Goal: Task Accomplishment & Management: Manage account settings

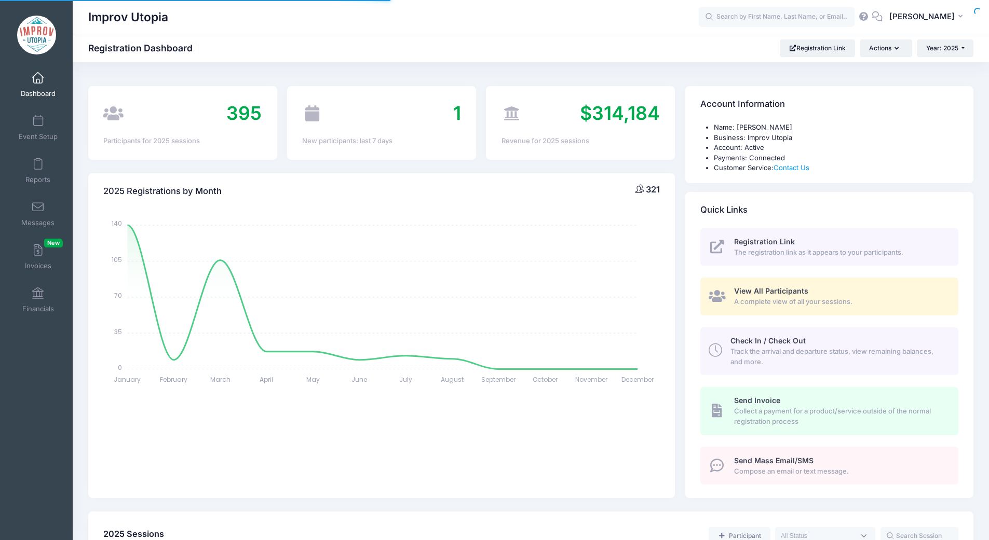
select select
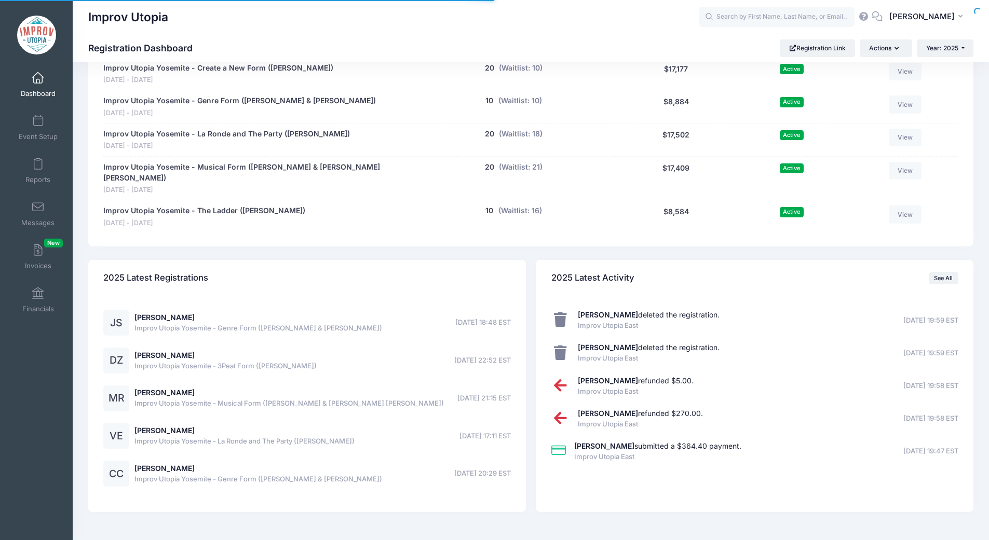
click at [401, 16] on div "Improv Utopia" at bounding box center [393, 17] width 610 height 24
click at [760, 16] on input "text" at bounding box center [776, 17] width 156 height 21
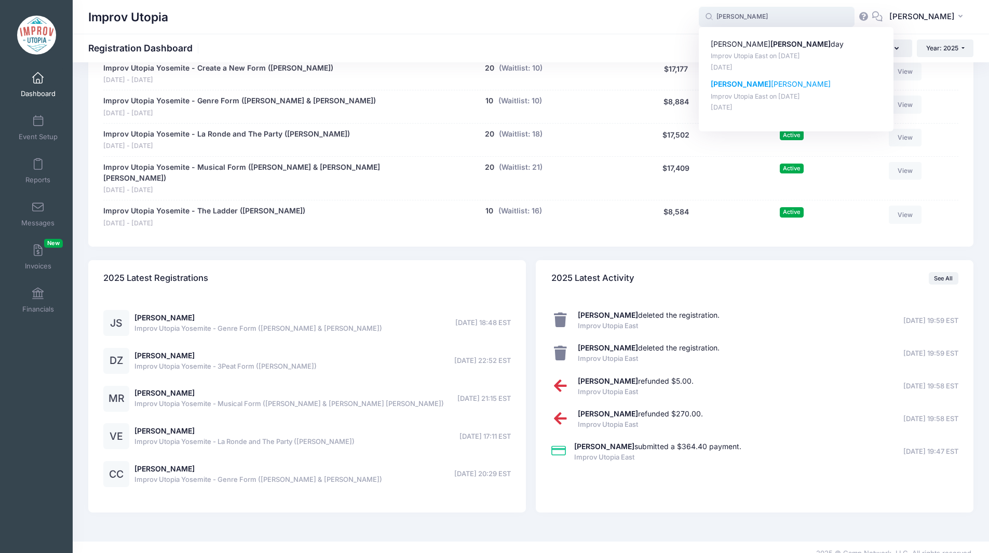
click at [794, 100] on p "Improv Utopia East on [DATE]" at bounding box center [795, 97] width 171 height 10
type input "Holli Goldenberg (Improv Utopia East, Aug-29, 2025)"
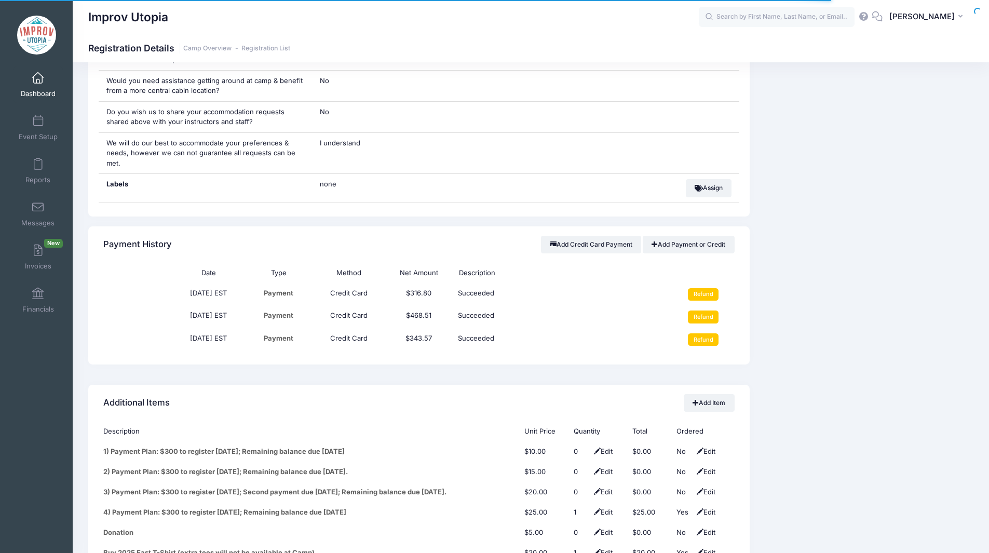
scroll to position [1085, 0]
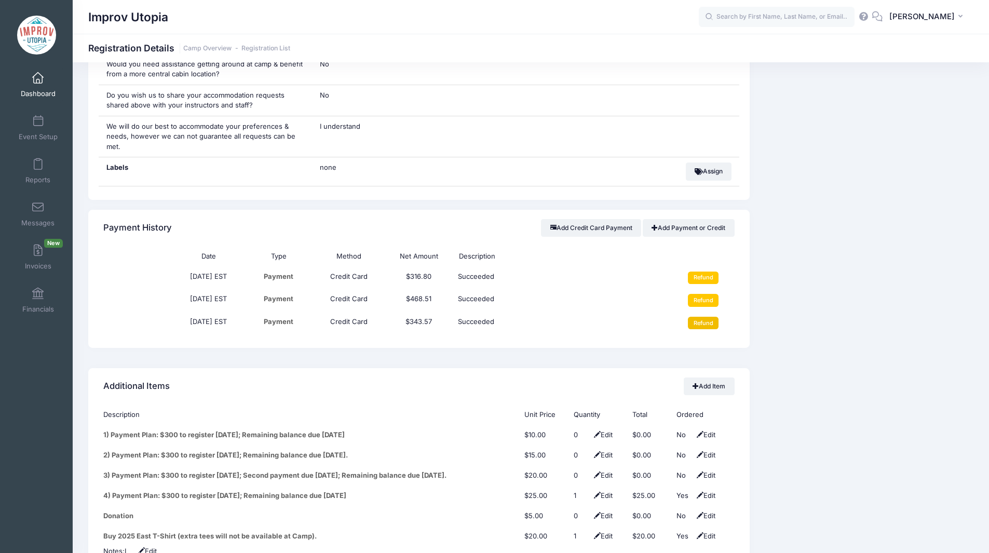
click at [698, 317] on input "Refund" at bounding box center [703, 323] width 31 height 12
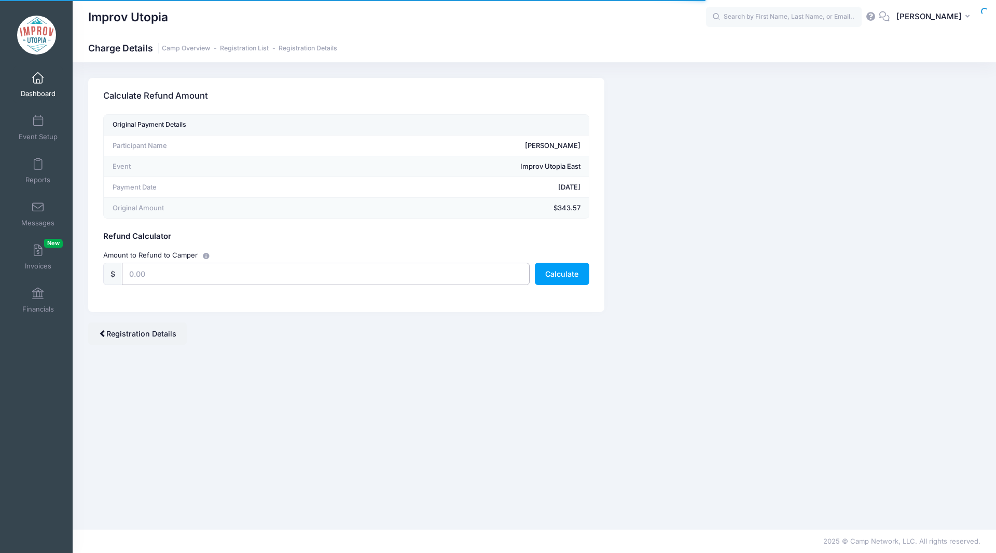
click at [354, 272] on input "text" at bounding box center [326, 274] width 408 height 22
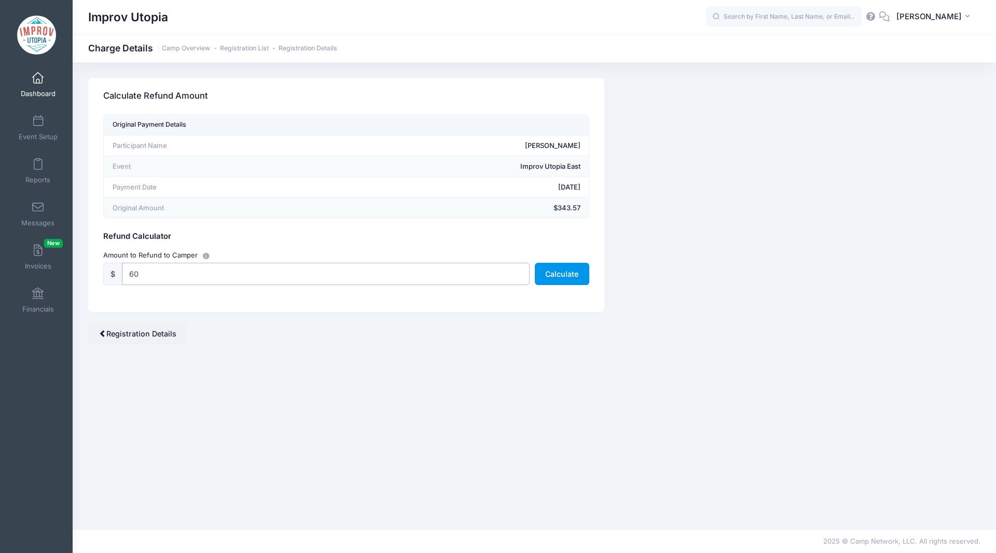
type input "60"
click at [561, 271] on button "Calculate" at bounding box center [562, 274] width 54 height 22
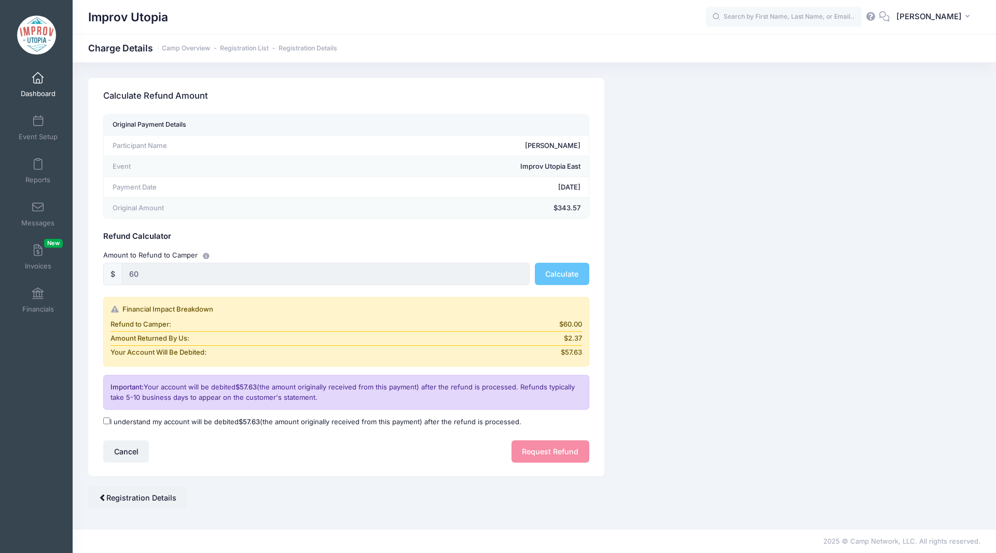
click at [108, 419] on input "I understand my account will be debited $57.63 (the amount originally received …" at bounding box center [106, 420] width 7 height 7
checkbox input "true"
click at [548, 450] on button "Request Refund" at bounding box center [551, 451] width 78 height 22
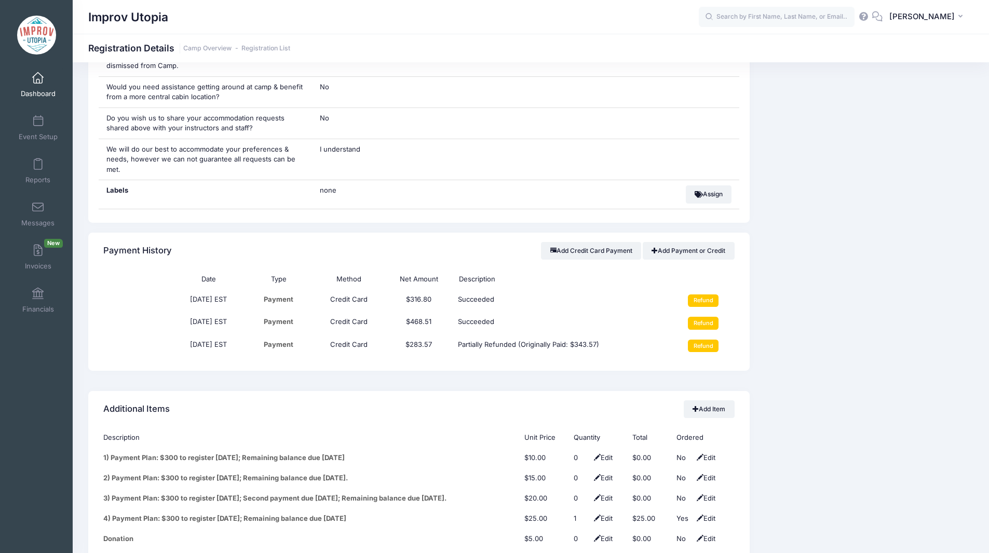
scroll to position [1061, 0]
click at [694, 242] on link "Add Payment or Credit" at bounding box center [688, 251] width 92 height 18
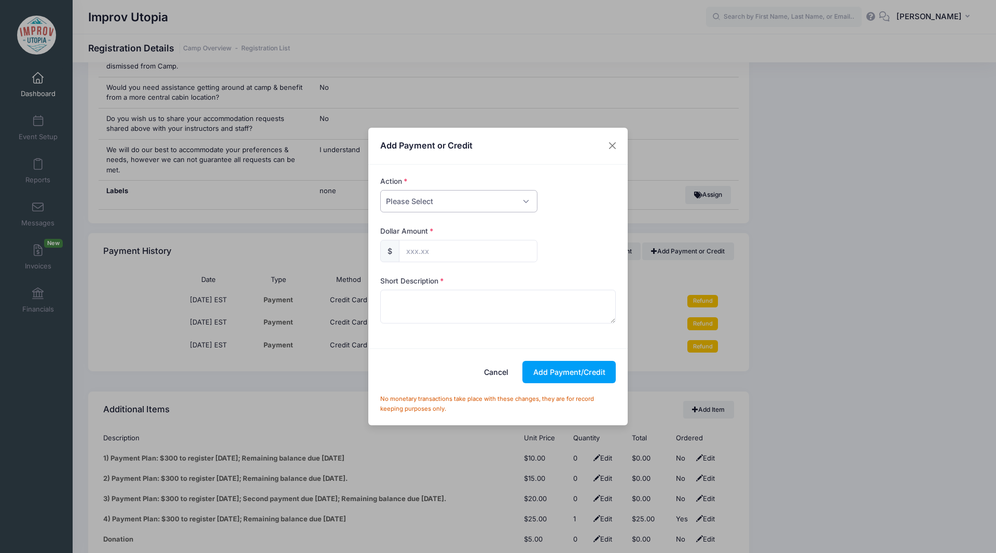
click at [472, 210] on select "Please Select Payment Credit Refund (Offline)" at bounding box center [458, 201] width 157 height 22
select select "credit"
click at [380, 190] on select "Please Select Payment Credit Refund (Offline)" at bounding box center [458, 201] width 157 height 22
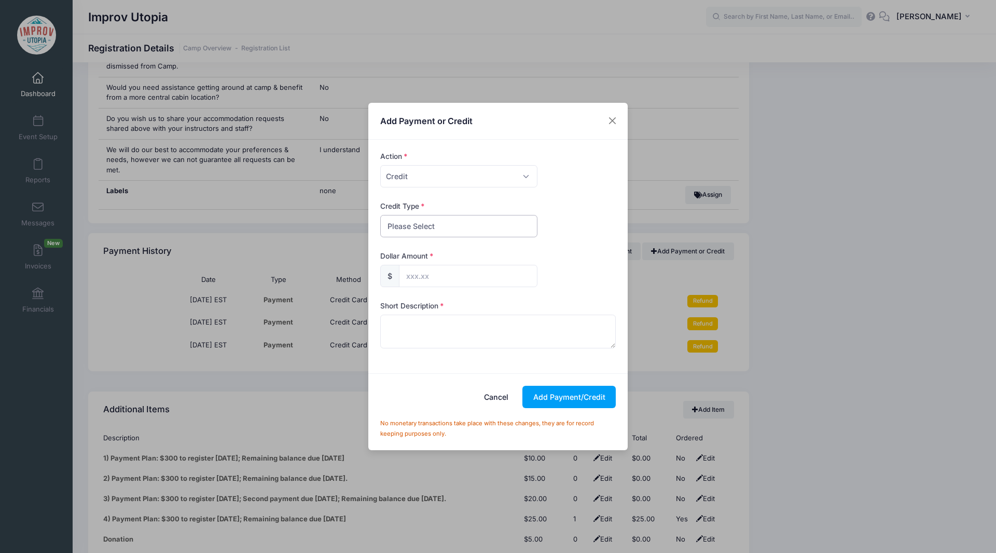
click at [449, 230] on select "Please Select Discount Scholarship Other" at bounding box center [458, 226] width 157 height 22
select select "discount"
click at [380, 215] on select "Please Select Discount Scholarship Other" at bounding box center [458, 226] width 157 height 22
click at [434, 271] on input "text" at bounding box center [468, 276] width 139 height 22
type input "60.00"
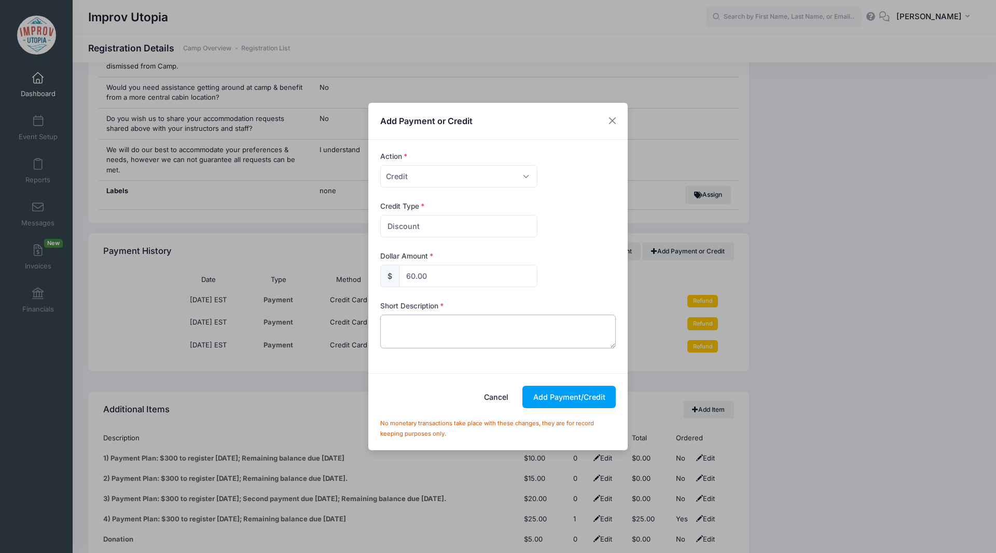
click at [436, 333] on textarea at bounding box center [498, 330] width 236 height 33
type textarea "STAFF60 - Counselor at IU East 2025"
click at [551, 398] on button "Add Payment/Credit" at bounding box center [569, 397] width 93 height 22
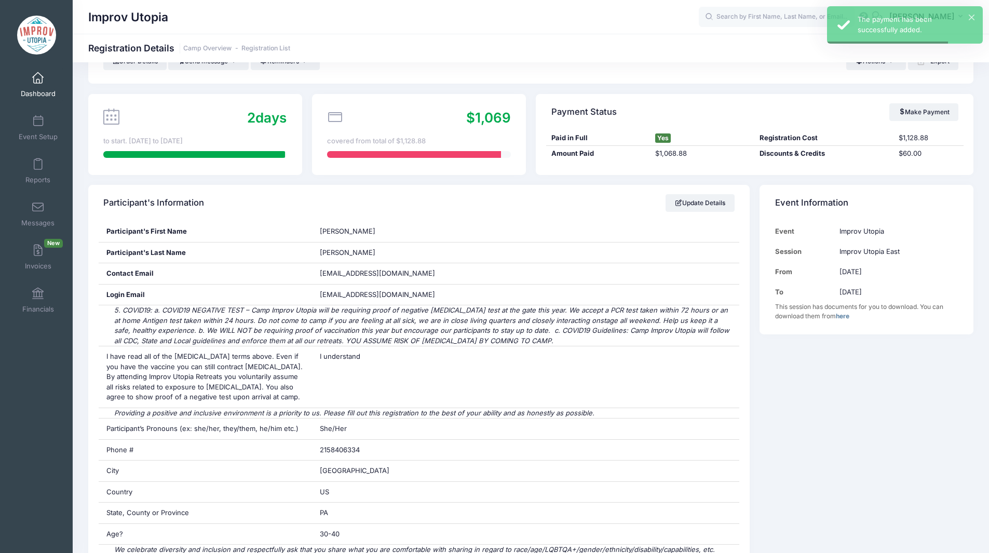
scroll to position [0, 0]
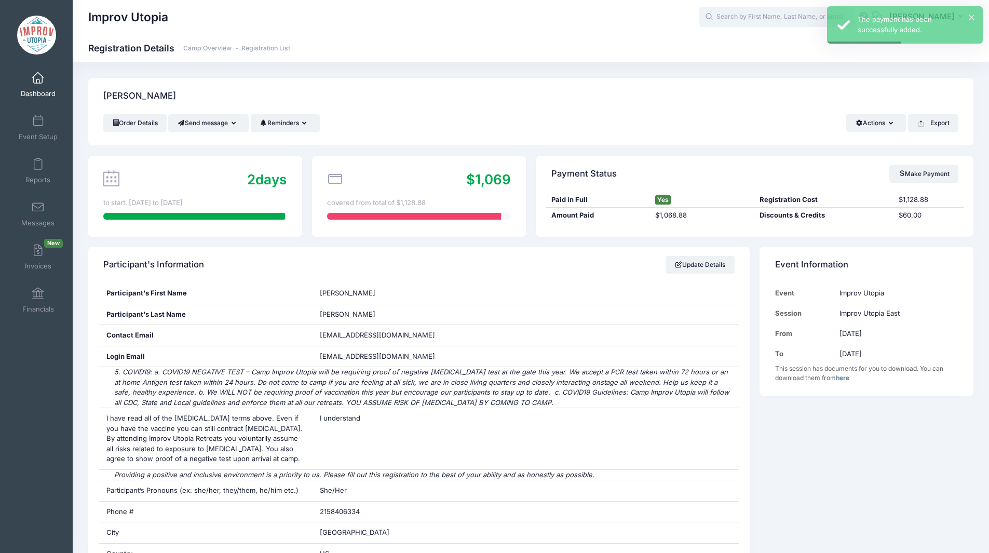
click at [768, 16] on input "text" at bounding box center [776, 17] width 156 height 21
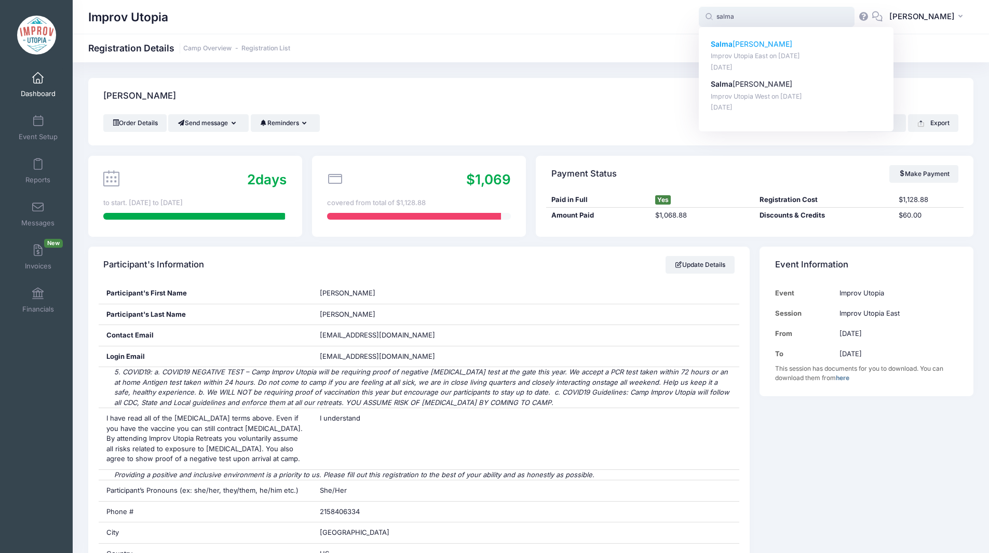
click at [770, 44] on p "Salma Soliman" at bounding box center [795, 44] width 171 height 11
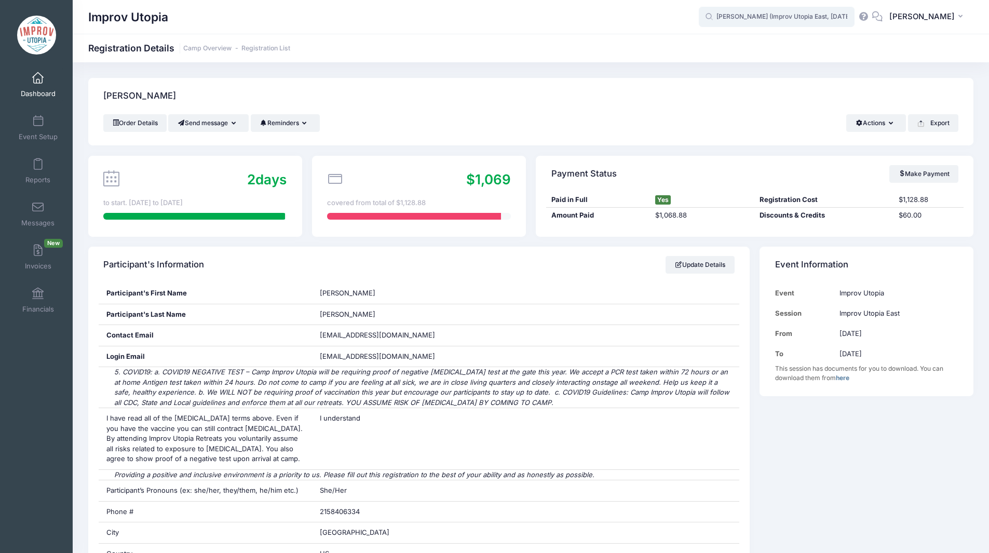
type input "Salma Soliman (Improv Utopia East, Aug-29, 2025)"
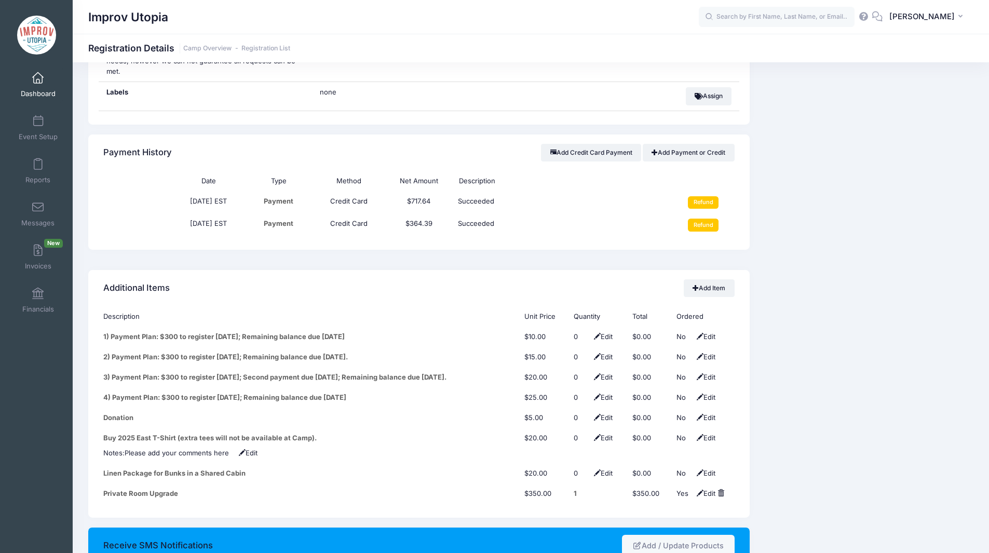
scroll to position [1160, 0]
click at [705, 218] on input "Refund" at bounding box center [703, 224] width 31 height 12
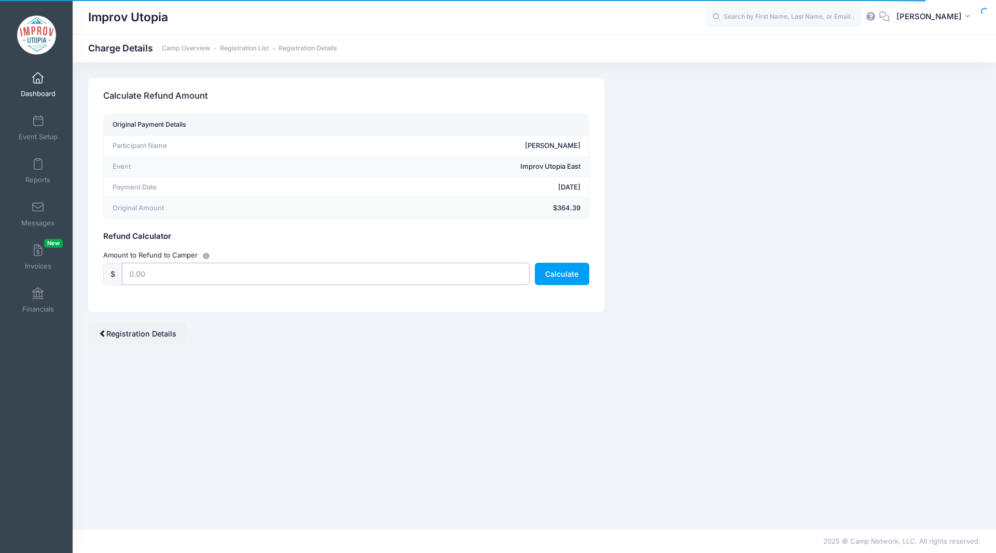
click at [289, 279] on input "text" at bounding box center [326, 274] width 408 height 22
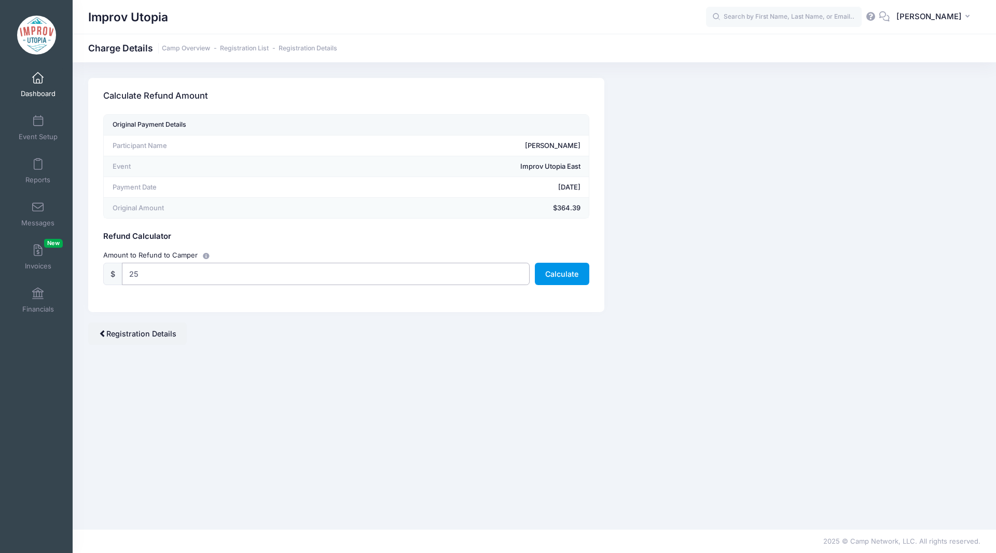
type input "25"
click at [559, 278] on button "Calculate" at bounding box center [562, 274] width 54 height 22
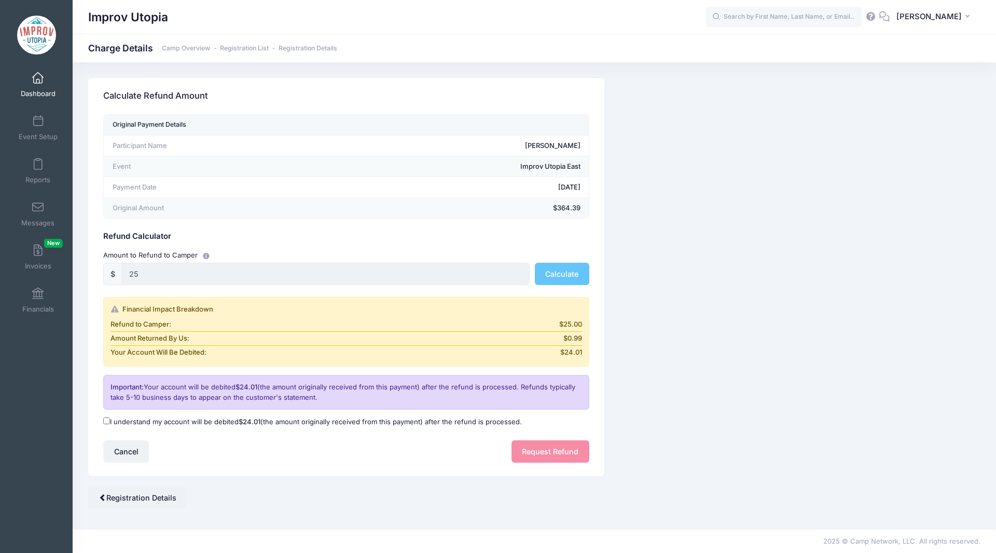
click at [108, 420] on input "I understand my account will be debited $24.01 (the amount originally received …" at bounding box center [106, 420] width 7 height 7
checkbox input "true"
click at [542, 453] on button "Request Refund" at bounding box center [551, 451] width 78 height 22
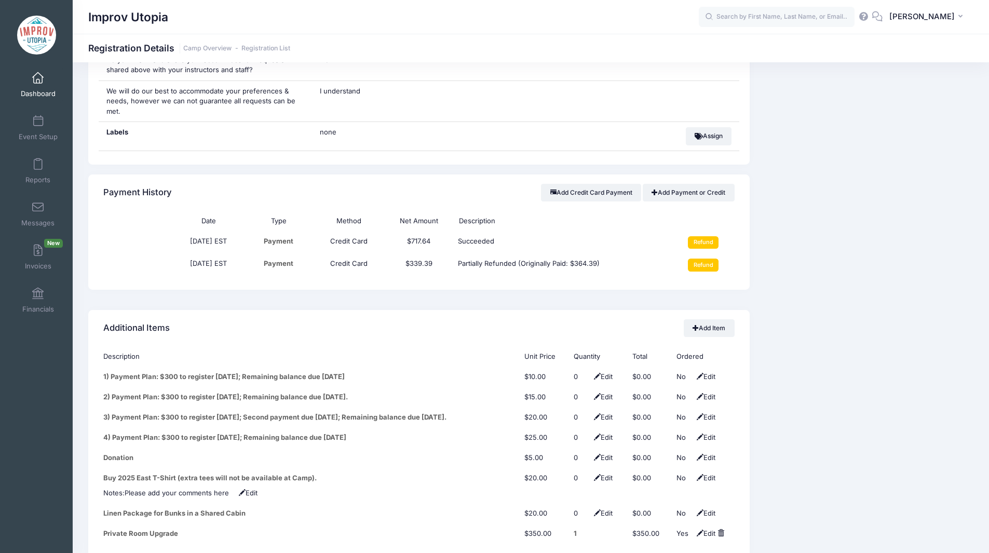
scroll to position [1122, 0]
click at [593, 184] on button "Add Credit Card Payment" at bounding box center [591, 191] width 100 height 18
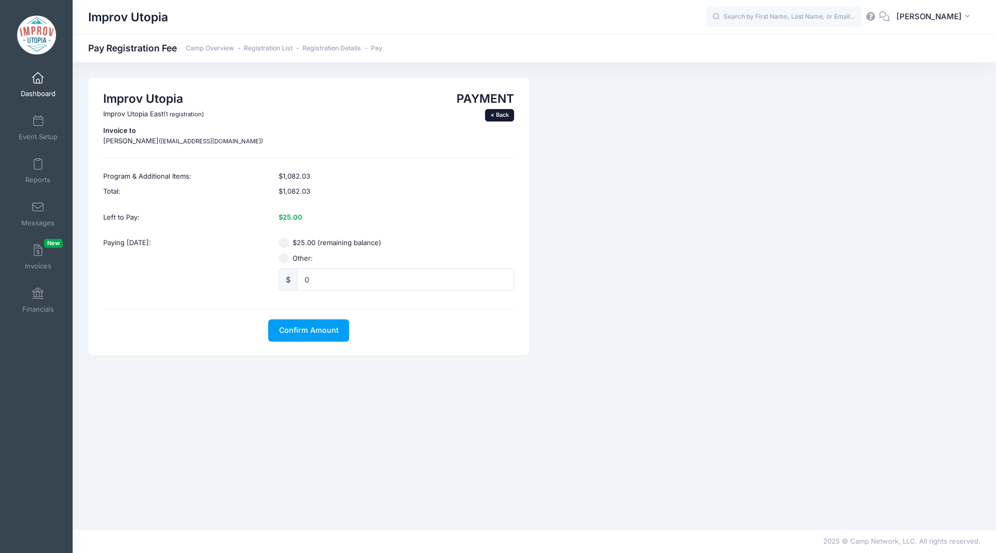
click at [503, 119] on link "« Back" at bounding box center [499, 115] width 29 height 12
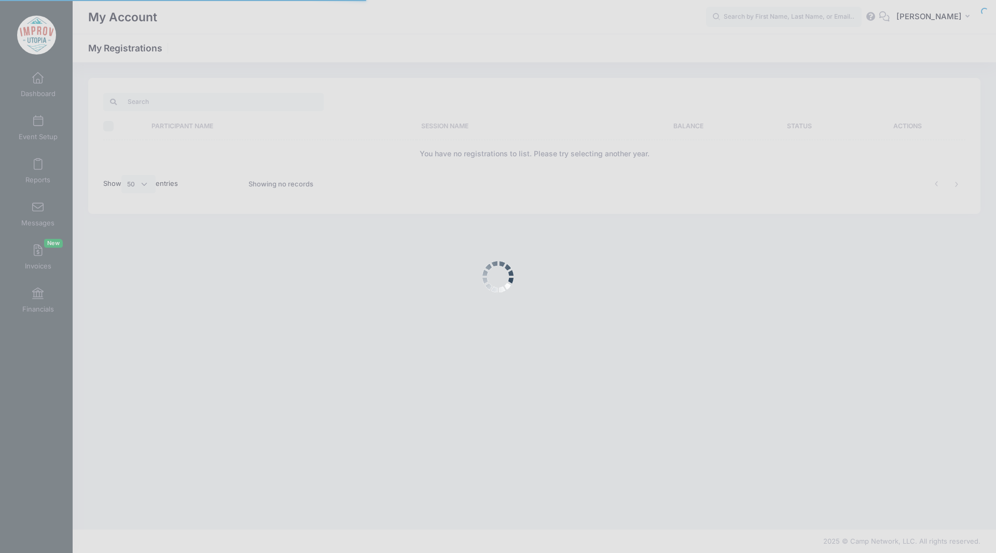
select select "50"
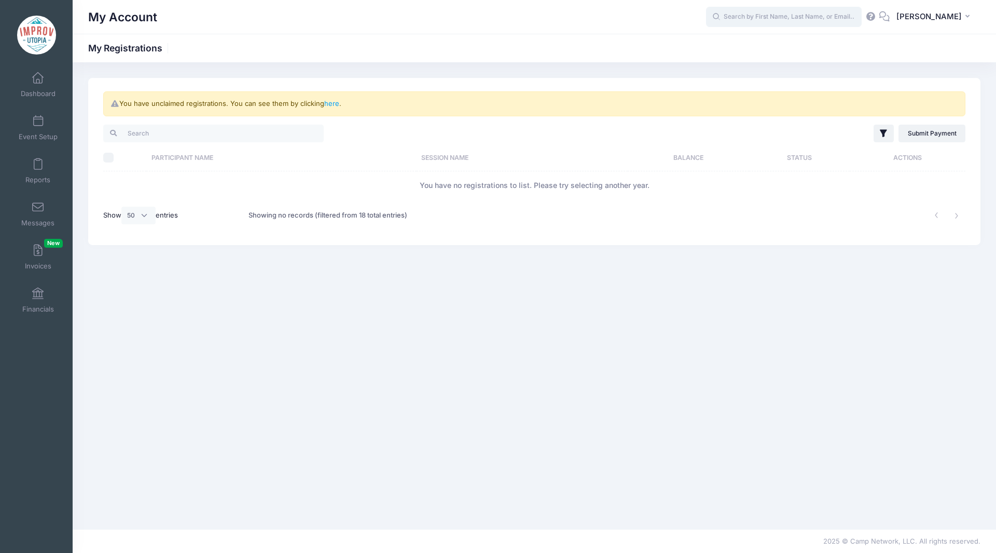
click at [802, 19] on input "text" at bounding box center [784, 17] width 156 height 21
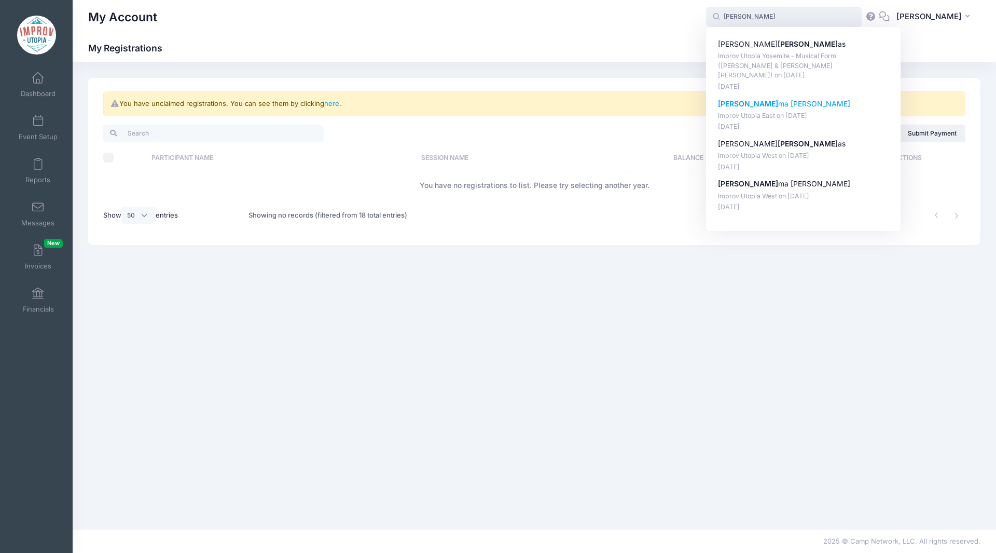
click at [775, 99] on p "Sal ma Soliman" at bounding box center [803, 104] width 171 height 11
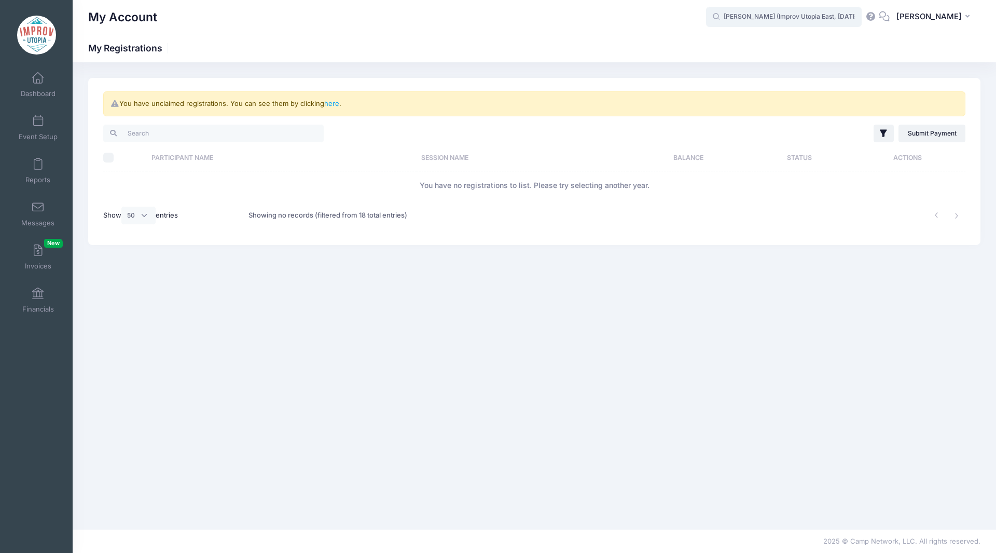
type input "Salma Soliman (Improv Utopia East, Aug-29, 2025)"
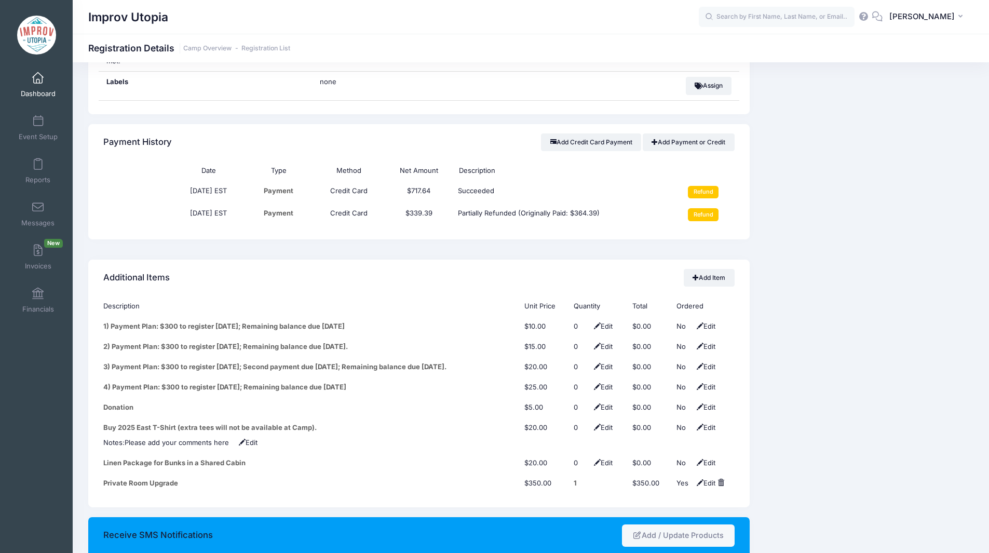
scroll to position [1171, 0]
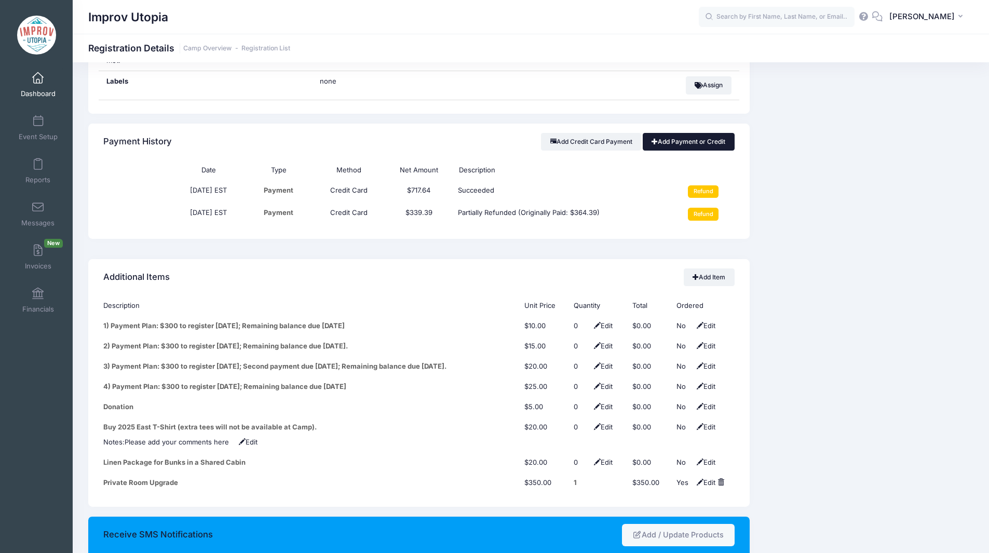
click at [699, 133] on link "Add Payment or Credit" at bounding box center [688, 142] width 92 height 18
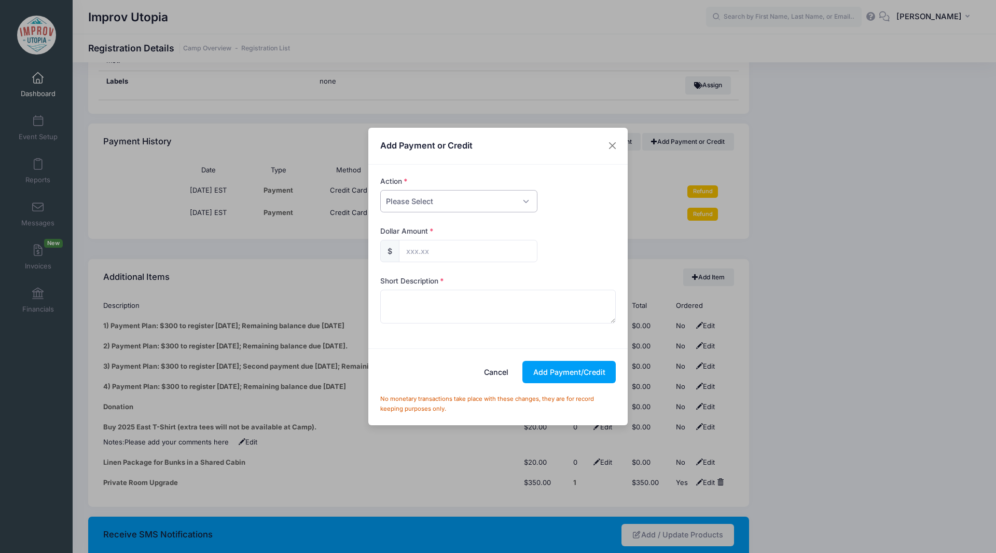
click at [492, 197] on select "Please Select Payment Credit Refund (Offline)" at bounding box center [458, 201] width 157 height 22
select select "credit"
click at [380, 190] on select "Please Select Payment Credit Refund (Offline)" at bounding box center [458, 201] width 157 height 22
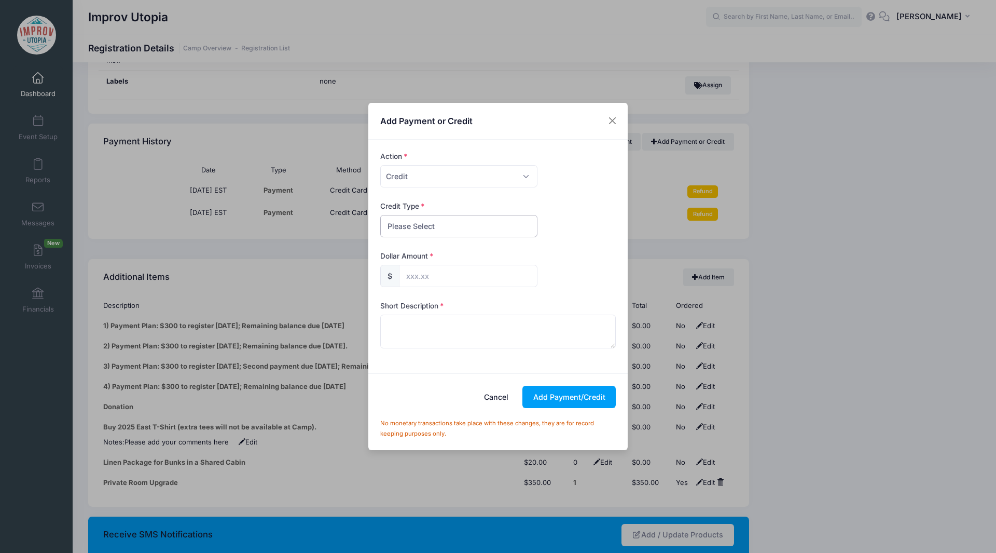
click at [446, 228] on select "Please Select Discount Scholarship Other" at bounding box center [458, 226] width 157 height 22
select select "discount"
click at [380, 215] on select "Please Select Discount Scholarship Other" at bounding box center [458, 226] width 157 height 22
click at [427, 278] on input "text" at bounding box center [468, 276] width 139 height 22
type input "25.00"
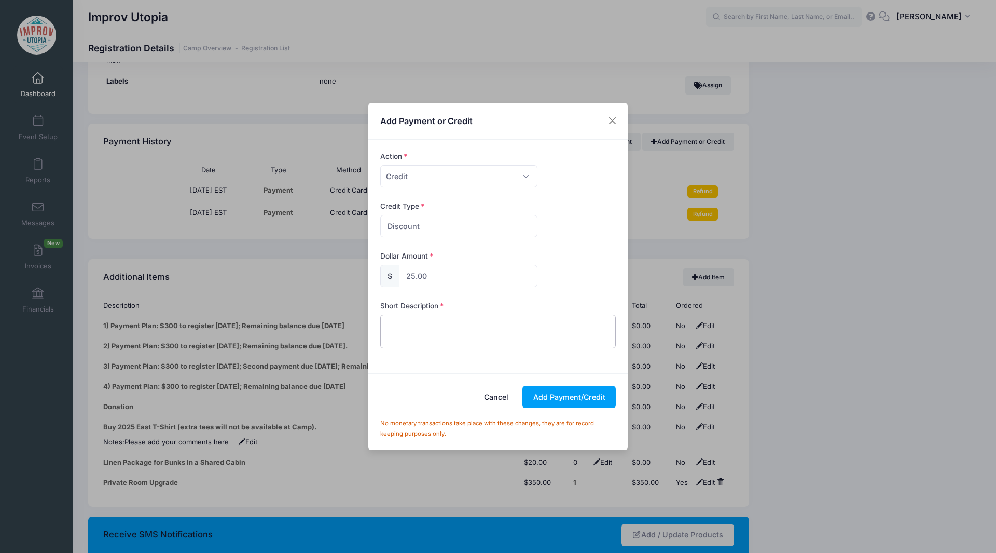
click at [423, 333] on textarea at bounding box center [498, 330] width 236 height 33
type textarea "Swag Credit for Helping with Space Work Astronauts"
click at [567, 392] on button "Add Payment/Credit" at bounding box center [569, 397] width 93 height 22
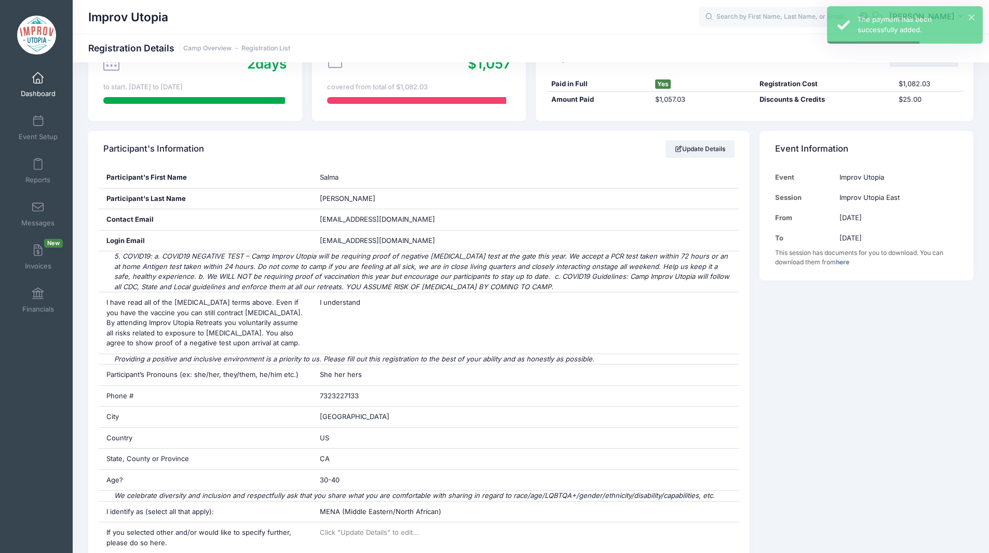
scroll to position [0, 0]
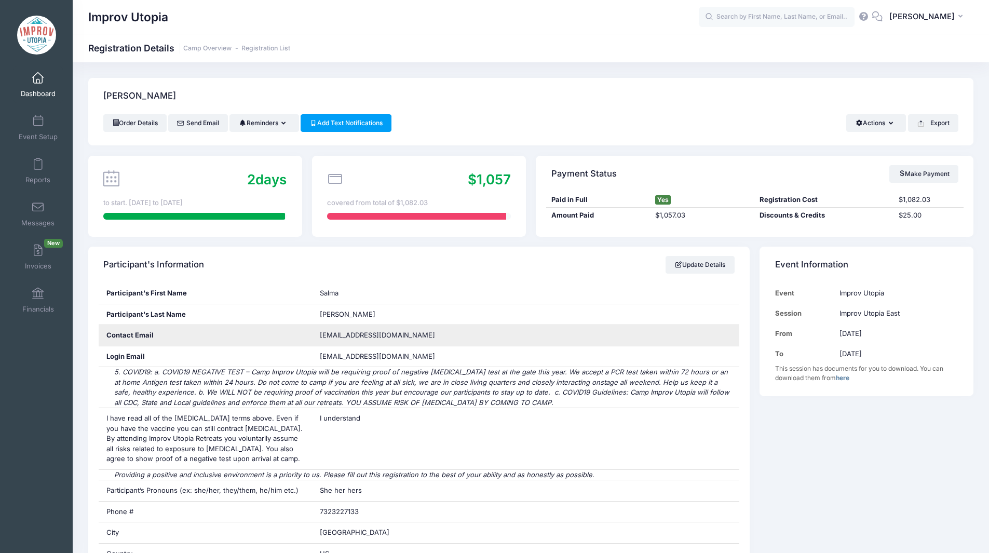
click at [366, 334] on span "solsalma@gmail.com" at bounding box center [377, 335] width 115 height 8
copy div "solsalma@gmail.com"
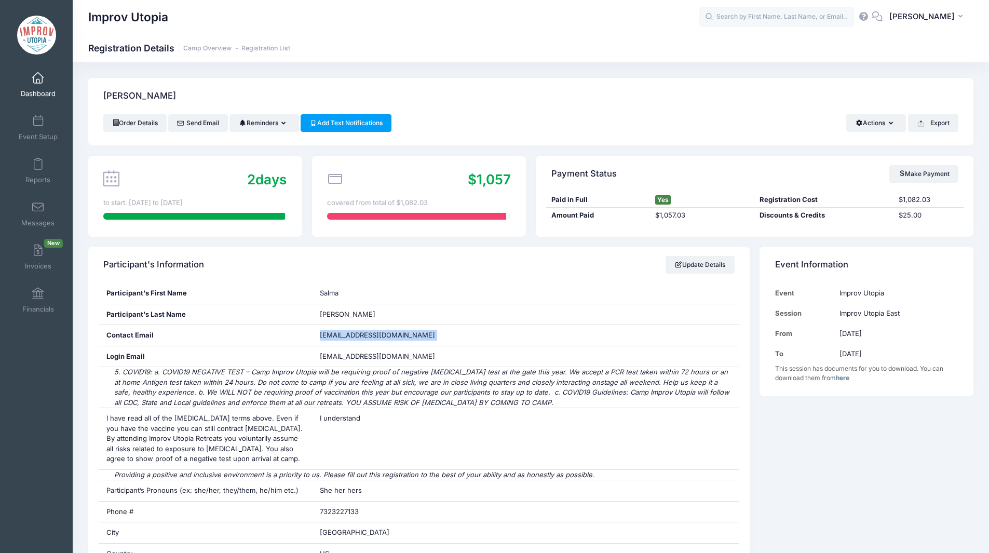
click at [43, 83] on link "Dashboard" at bounding box center [37, 84] width 49 height 36
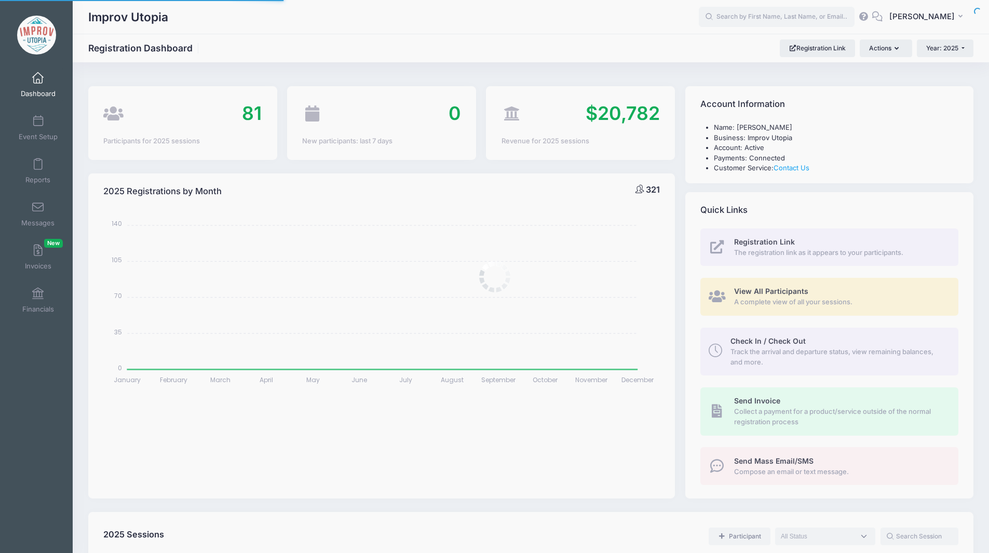
select select
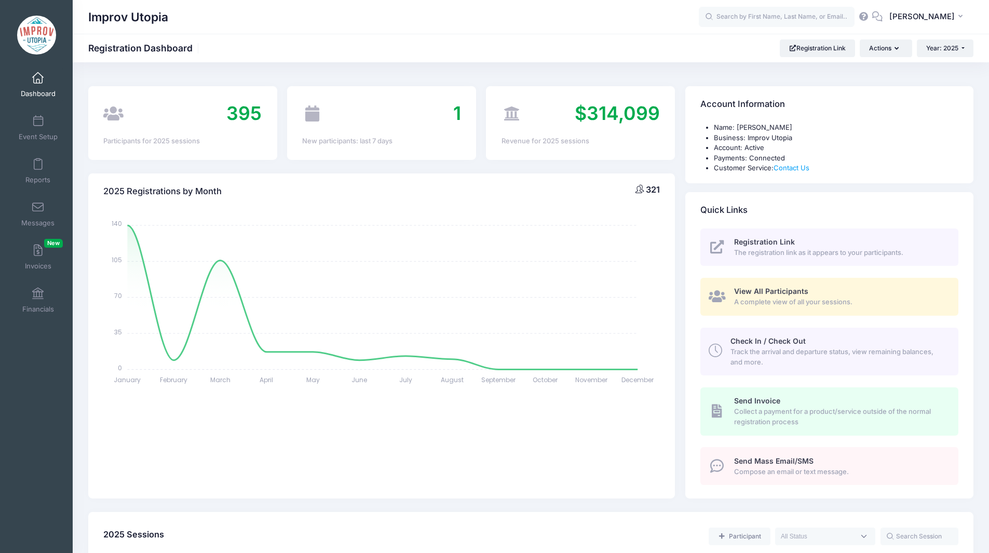
click at [34, 71] on link "Dashboard" at bounding box center [37, 84] width 49 height 36
click at [38, 81] on span at bounding box center [38, 78] width 0 height 11
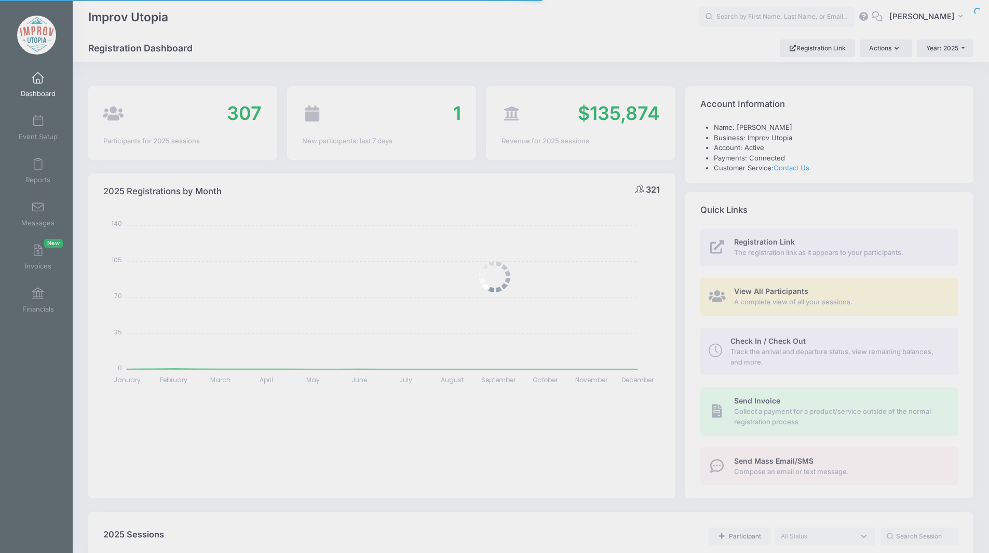
select select
